Goal: Task Accomplishment & Management: Complete application form

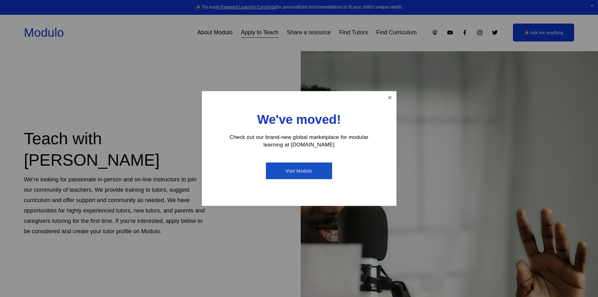
click at [388, 103] on link "Close" at bounding box center [389, 97] width 11 height 11
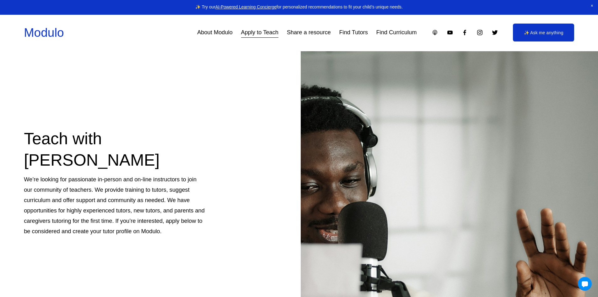
click at [202, 32] on link "About Modulo" at bounding box center [214, 33] width 35 height 12
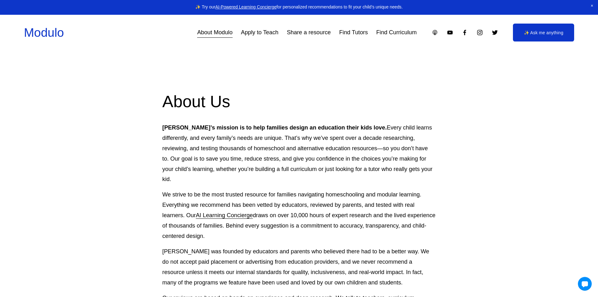
click at [253, 34] on link "Apply to Teach" at bounding box center [259, 33] width 37 height 12
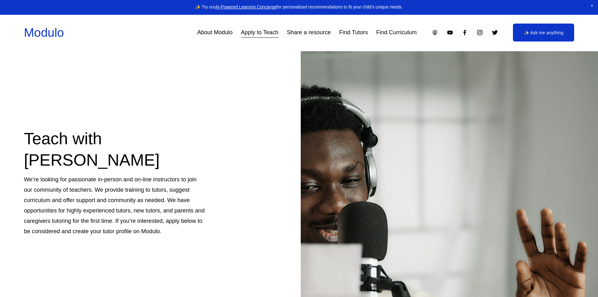
click at [384, 31] on link "Find Curriculum" at bounding box center [396, 33] width 41 height 12
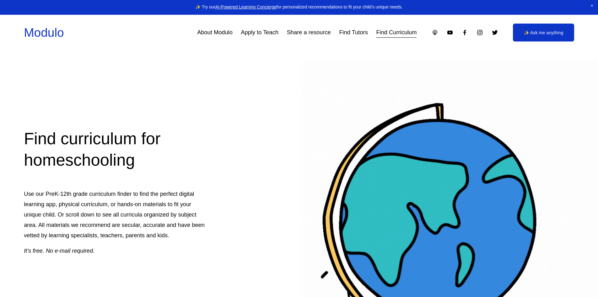
click at [347, 32] on link "Find Tutors" at bounding box center [353, 33] width 29 height 12
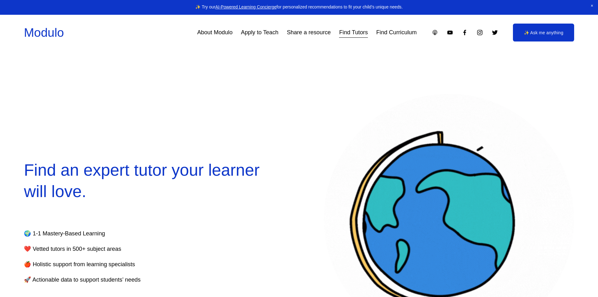
select select "**"
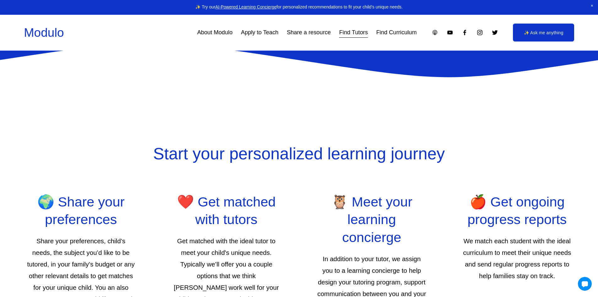
scroll to position [1099, 0]
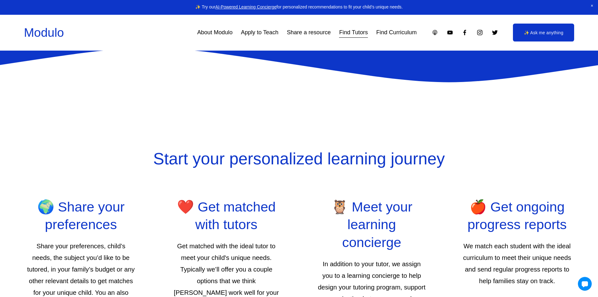
click at [257, 35] on link "Apply to Teach" at bounding box center [259, 33] width 37 height 12
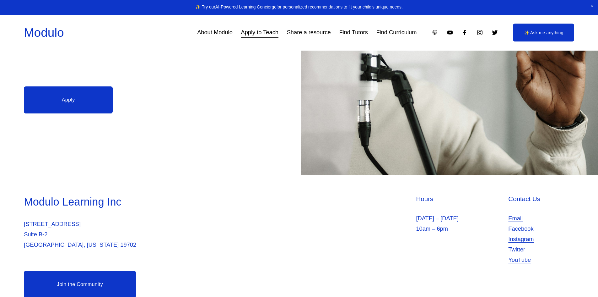
scroll to position [233, 0]
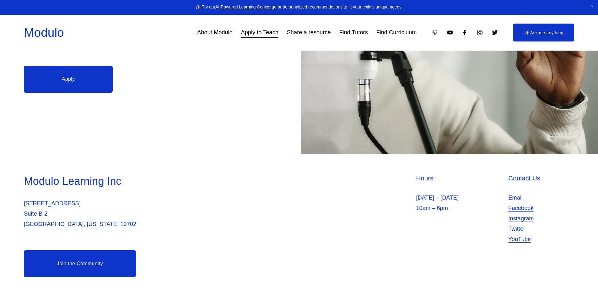
click at [73, 81] on link "Apply" at bounding box center [68, 79] width 89 height 27
